Goal: Transaction & Acquisition: Purchase product/service

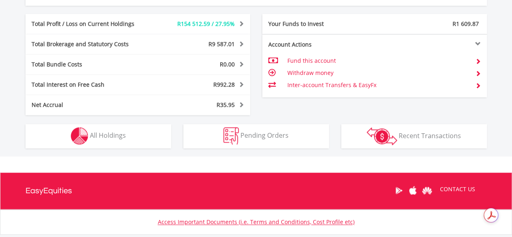
scroll to position [446, 0]
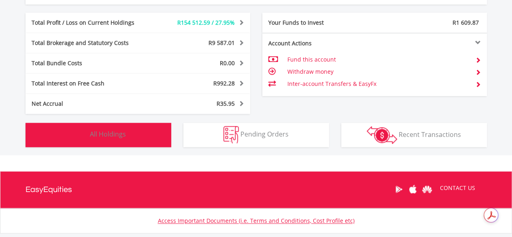
click at [106, 134] on span "All Holdings" at bounding box center [108, 134] width 36 height 9
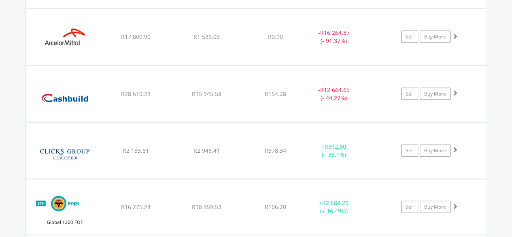
scroll to position [859, 0]
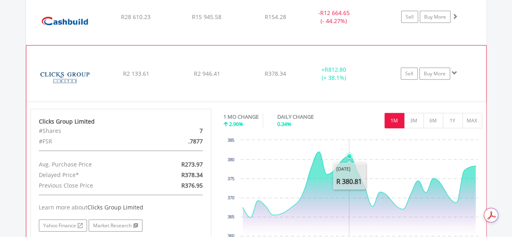
scroll to position [940, 0]
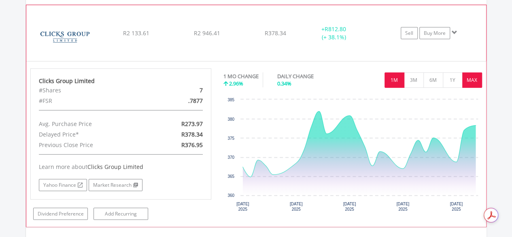
click at [469, 76] on button "MAX" at bounding box center [473, 79] width 20 height 15
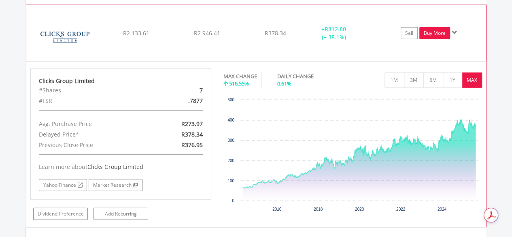
click at [437, 31] on link "Buy More" at bounding box center [435, 33] width 31 height 12
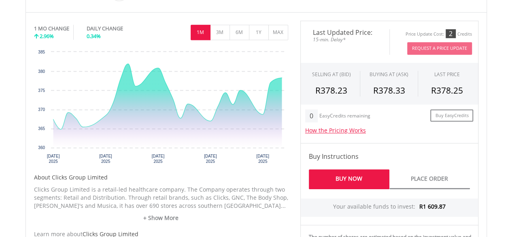
scroll to position [284, 0]
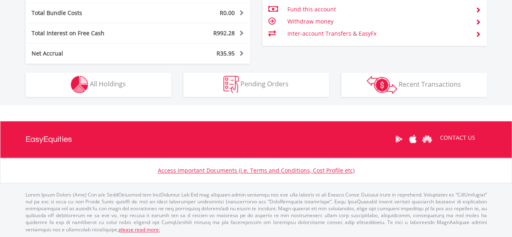
scroll to position [78, 154]
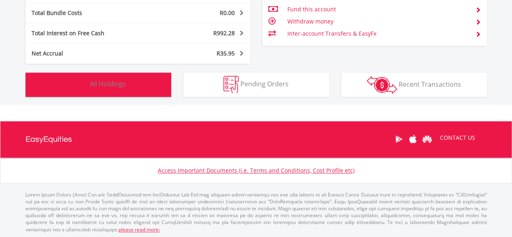
click at [122, 77] on button "Holdings All Holdings" at bounding box center [99, 84] width 146 height 24
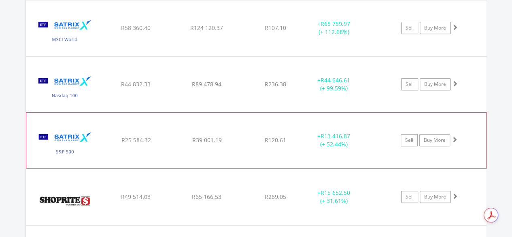
scroll to position [1710, 0]
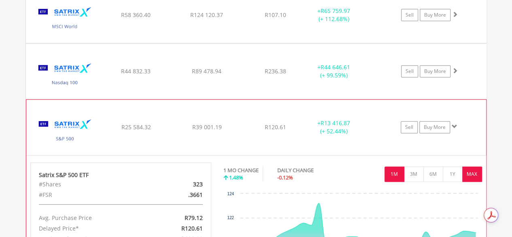
click at [471, 166] on button "MAX" at bounding box center [473, 173] width 20 height 15
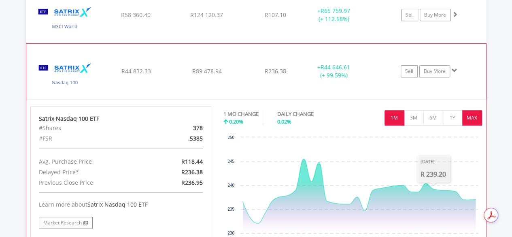
click at [469, 113] on button "MAX" at bounding box center [473, 117] width 20 height 15
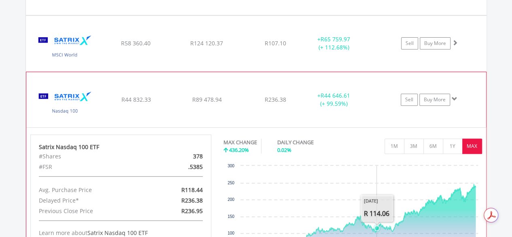
scroll to position [1670, 0]
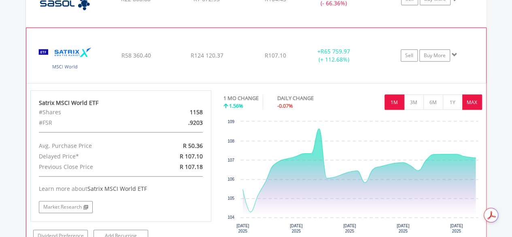
click at [469, 95] on button "MAX" at bounding box center [473, 101] width 20 height 15
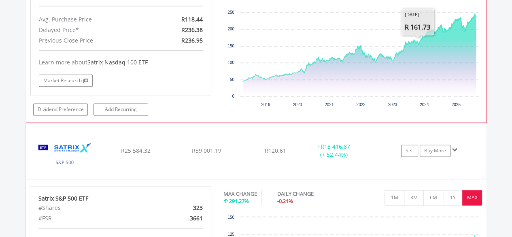
scroll to position [2034, 0]
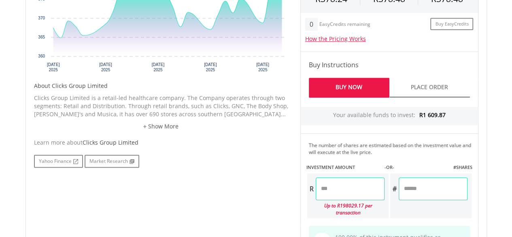
scroll to position [365, 0]
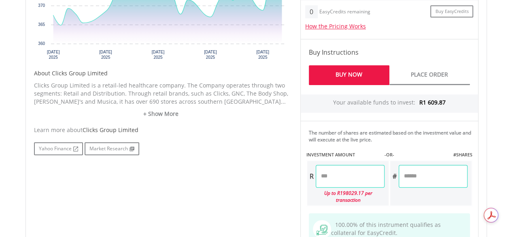
click at [327, 170] on input "number" at bounding box center [350, 176] width 69 height 23
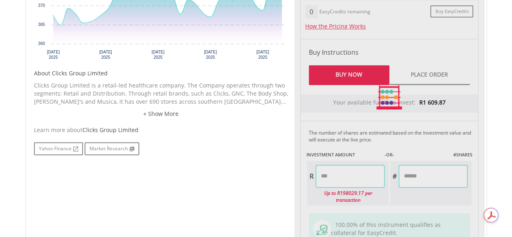
scroll to position [324, 0]
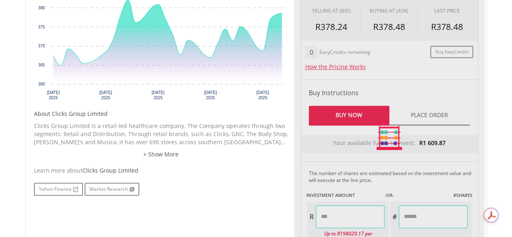
type input "*******"
type input "******"
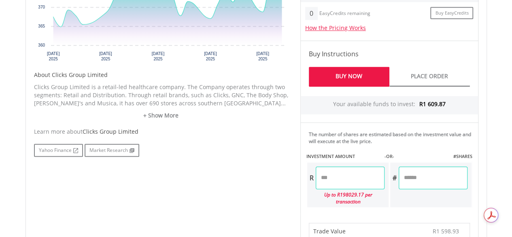
scroll to position [405, 0]
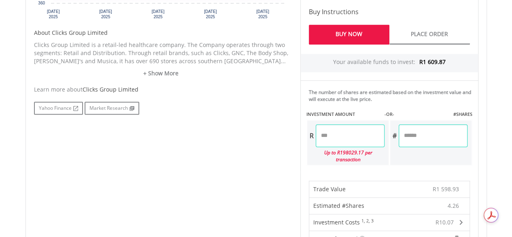
drag, startPoint x: 345, startPoint y: 136, endPoint x: 352, endPoint y: 134, distance: 6.8
click at [345, 136] on input "*******" at bounding box center [350, 135] width 69 height 23
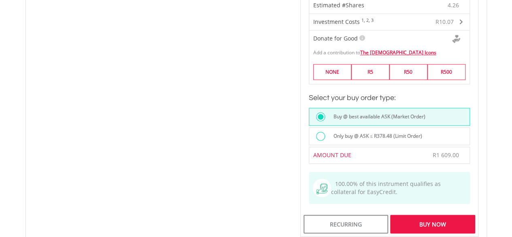
scroll to position [608, 0]
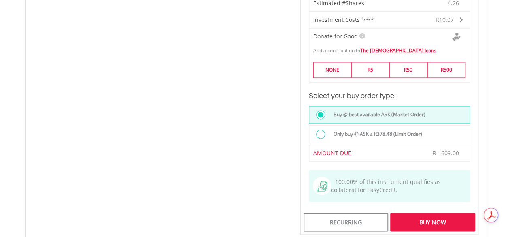
click at [429, 213] on div "Buy Now" at bounding box center [432, 222] width 85 height 19
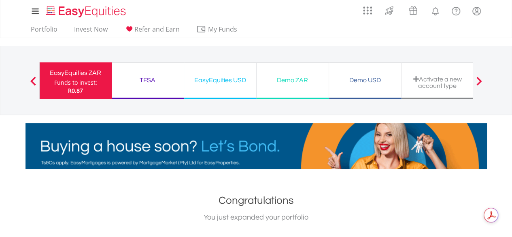
drag, startPoint x: 140, startPoint y: 76, endPoint x: 218, endPoint y: 87, distance: 78.9
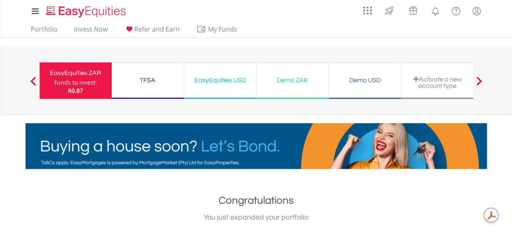
click at [140, 76] on div "TFSA" at bounding box center [148, 80] width 62 height 11
